Goal: Navigation & Orientation: Find specific page/section

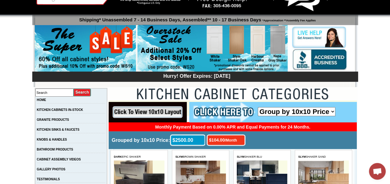
click at [213, 41] on img at bounding box center [213, 48] width 150 height 47
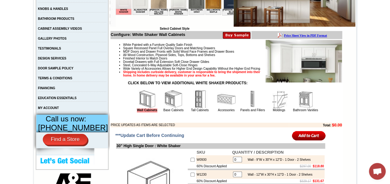
scroll to position [186, 0]
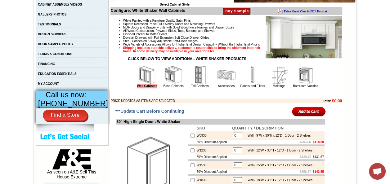
click at [304, 83] on img at bounding box center [305, 75] width 19 height 19
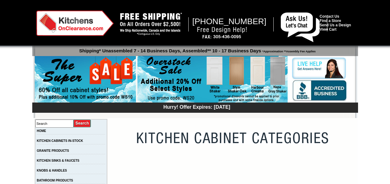
scroll to position [31, 0]
